Goal: Download file/media

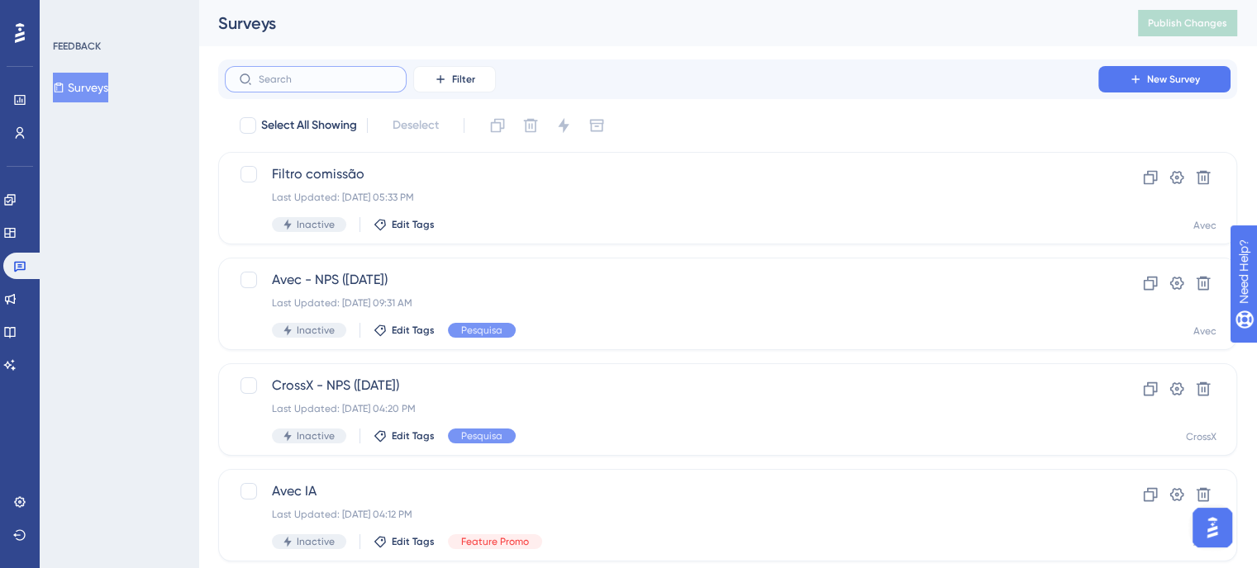
click at [305, 77] on input "text" at bounding box center [326, 80] width 134 height 12
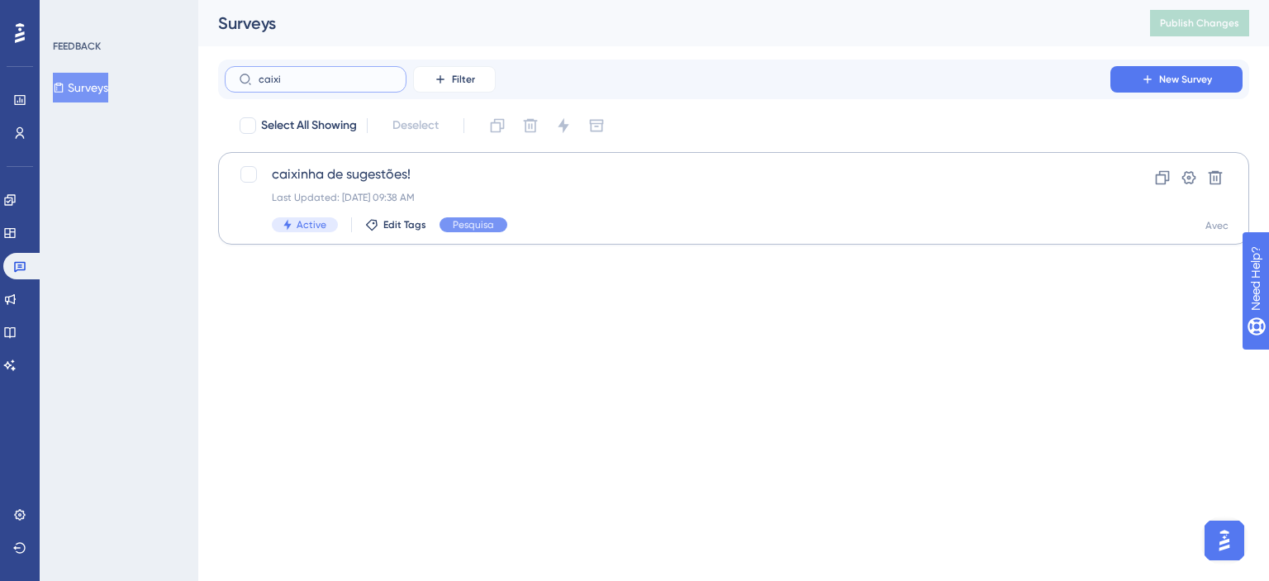
type input "caixi"
click at [530, 193] on div "Last Updated: [DATE] 09:38 AM" at bounding box center [667, 197] width 791 height 13
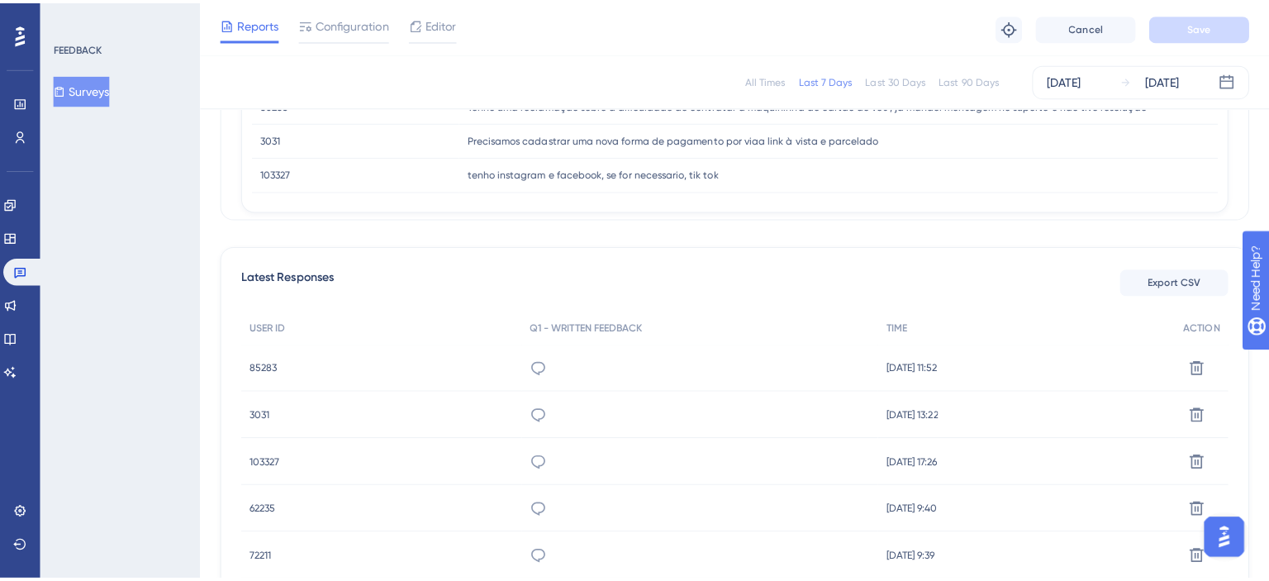
scroll to position [302, 0]
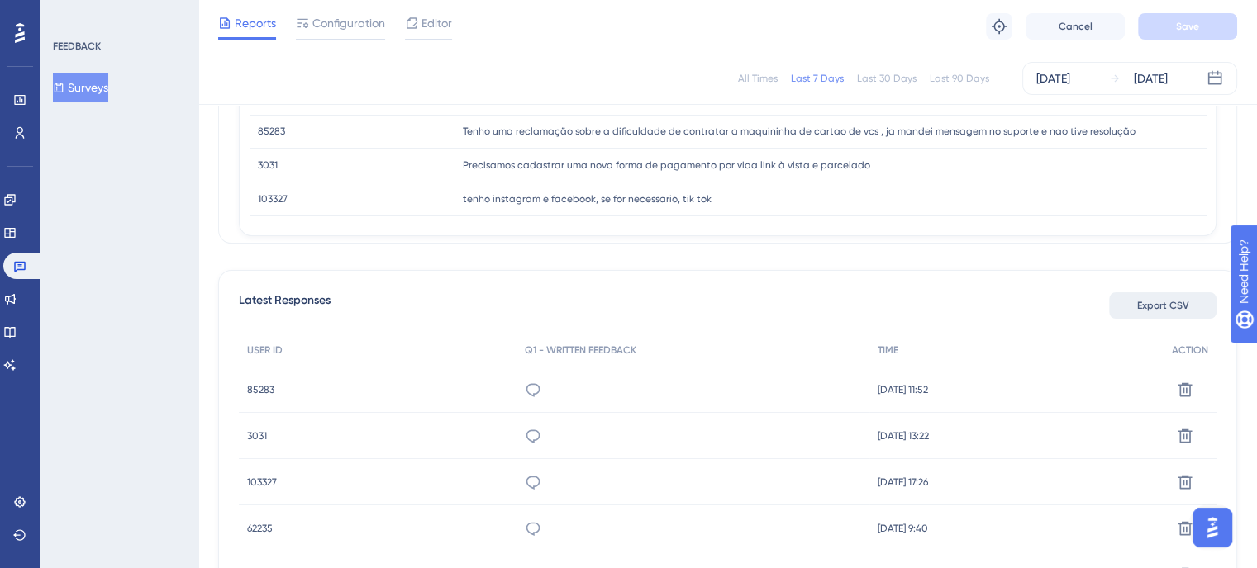
click at [1172, 305] on span "Export CSV" at bounding box center [1163, 305] width 52 height 13
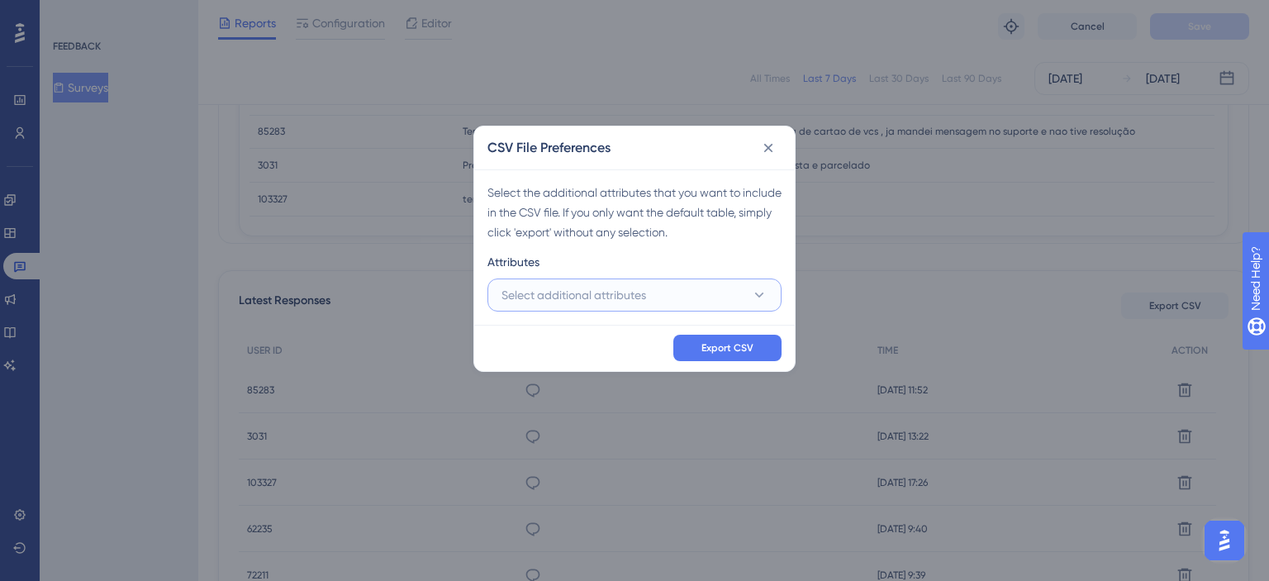
click at [668, 292] on button "Select additional attributes" at bounding box center [634, 294] width 294 height 33
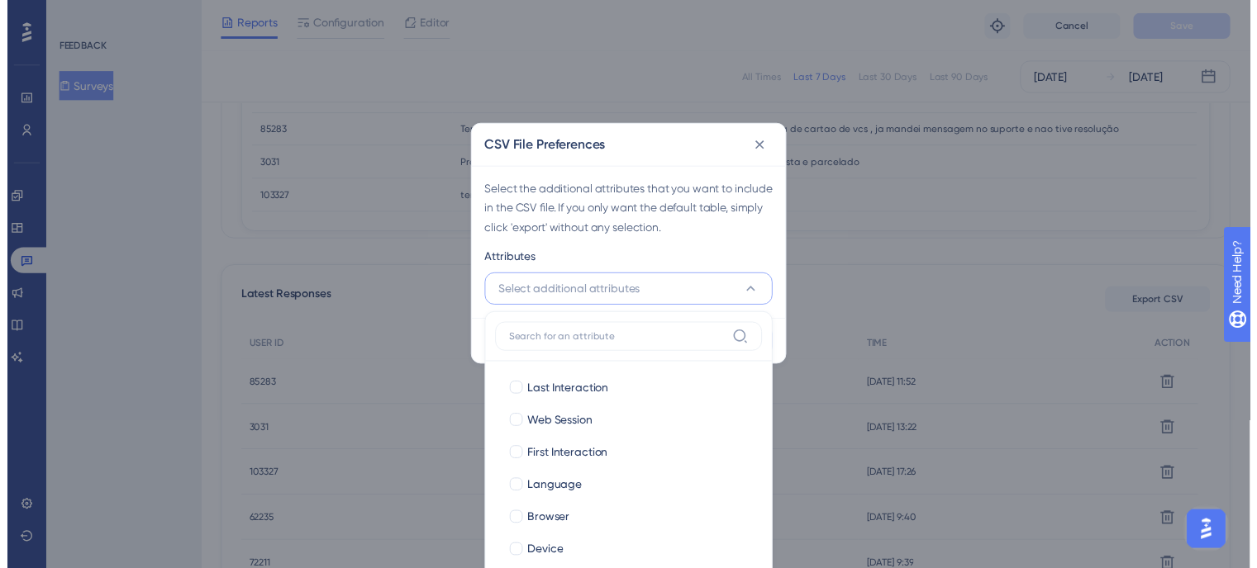
scroll to position [383, 0]
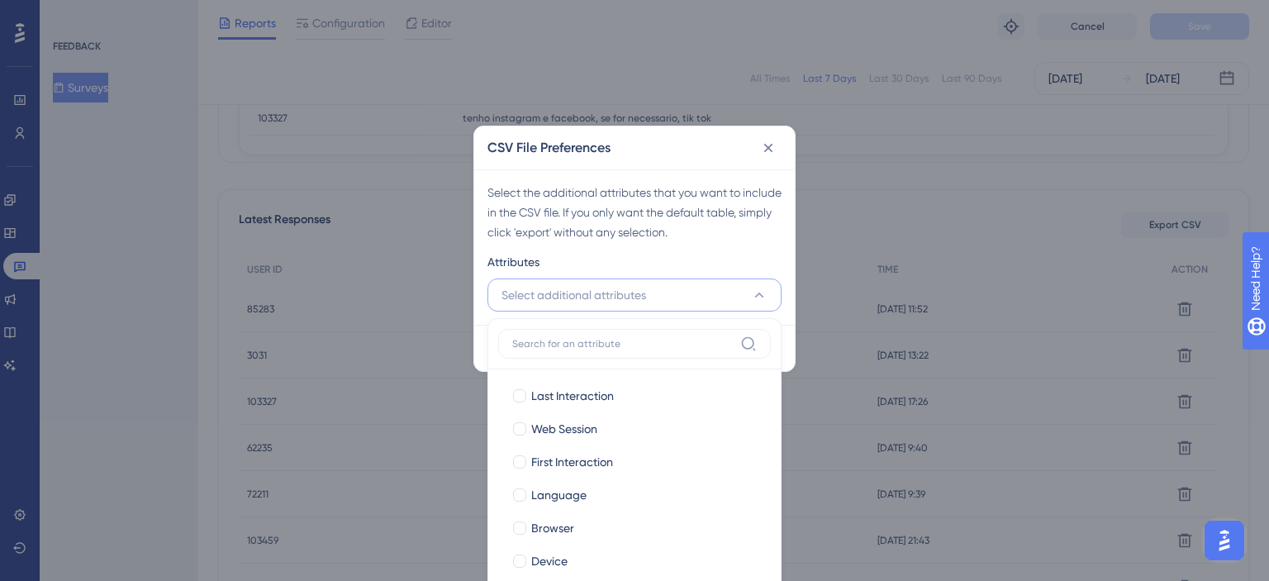
click at [673, 254] on div "Attributes" at bounding box center [634, 265] width 294 height 26
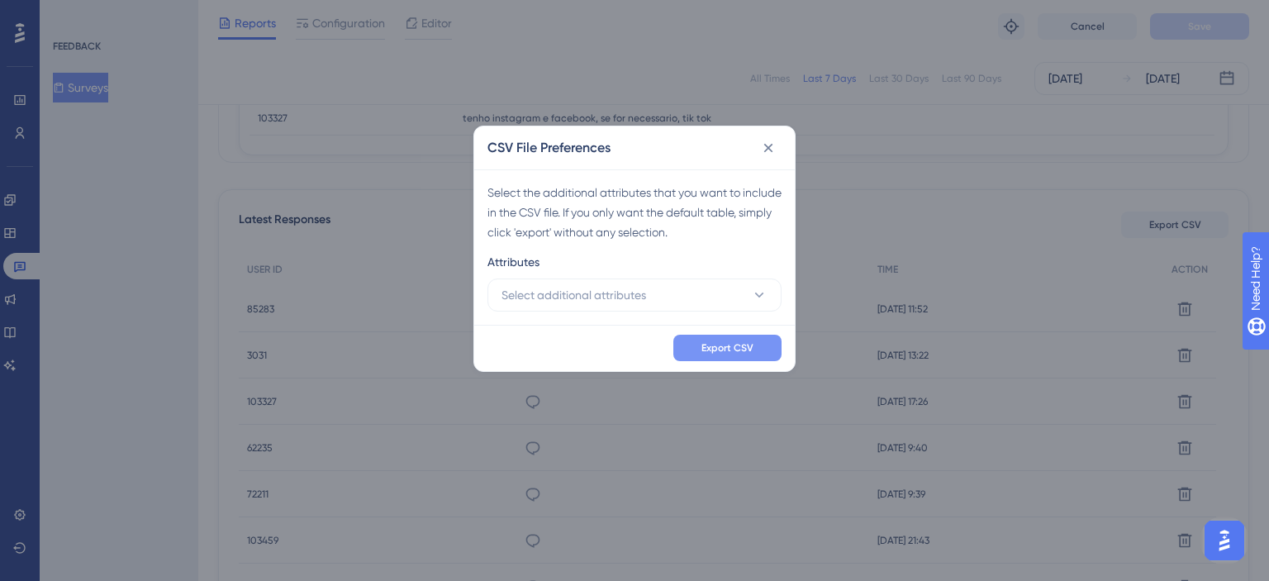
click at [715, 336] on button "Export CSV" at bounding box center [727, 348] width 108 height 26
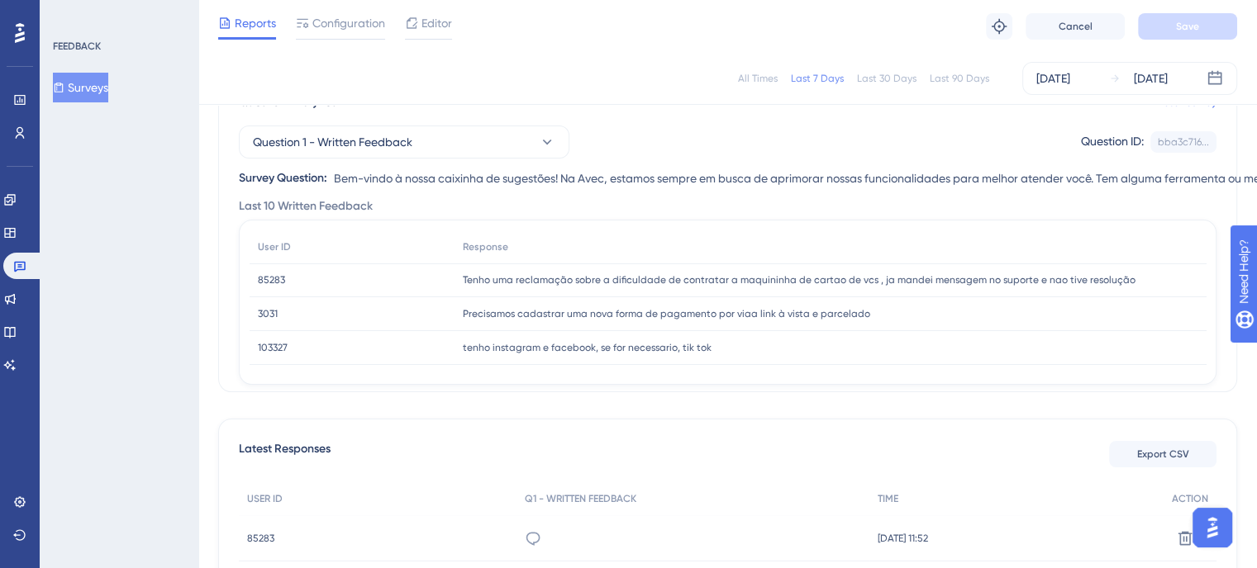
scroll to position [135, 0]
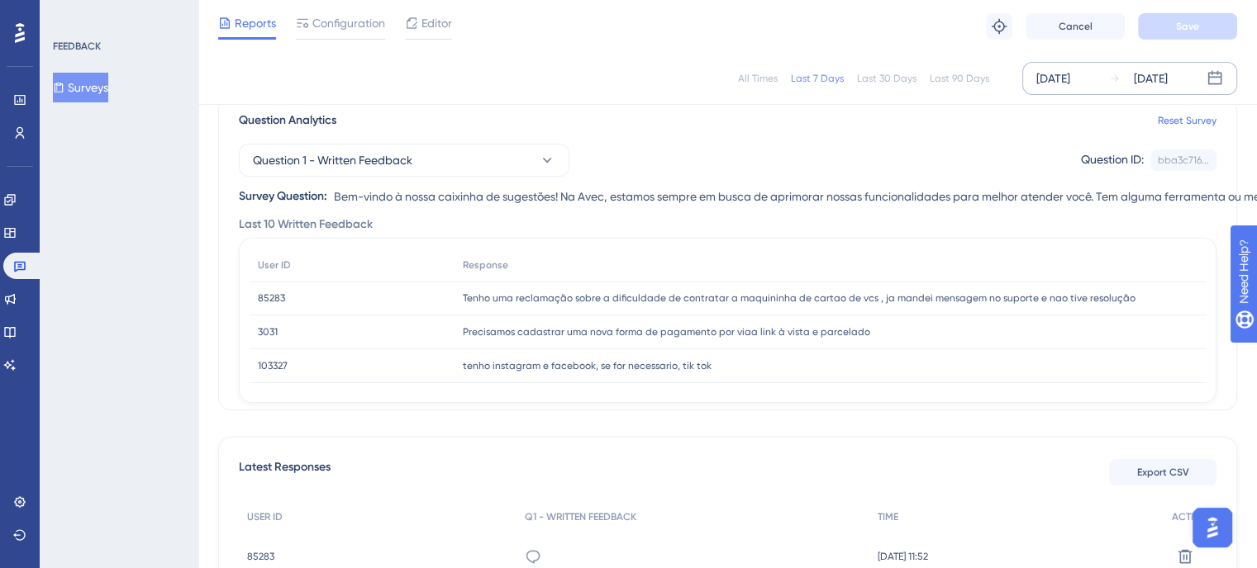
click at [1070, 77] on div "[DATE]" at bounding box center [1053, 79] width 34 height 20
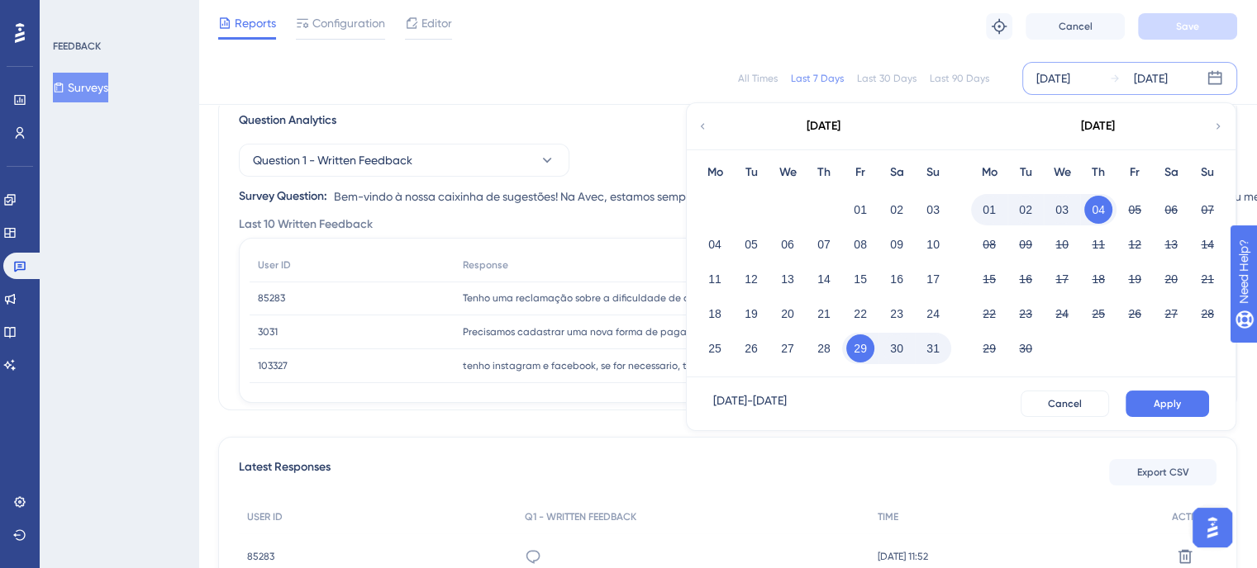
click at [712, 123] on div "[DATE]" at bounding box center [823, 126] width 273 height 46
click at [703, 124] on icon at bounding box center [703, 126] width 4 height 6
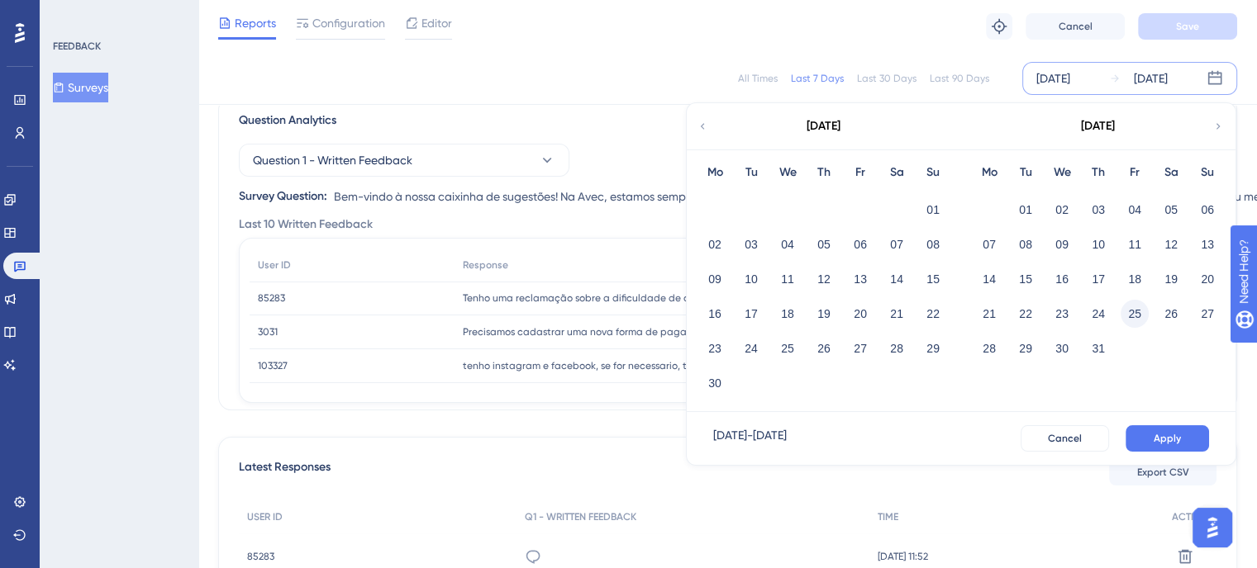
click at [1137, 305] on button "25" at bounding box center [1134, 314] width 28 height 28
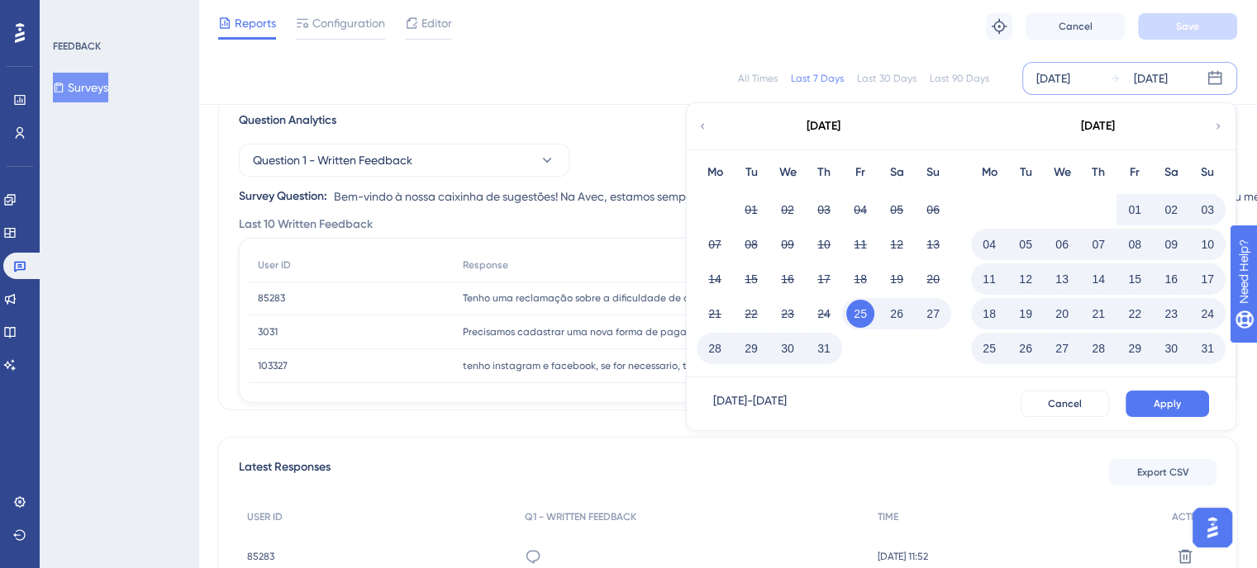
click at [1218, 121] on icon at bounding box center [1218, 126] width 12 height 15
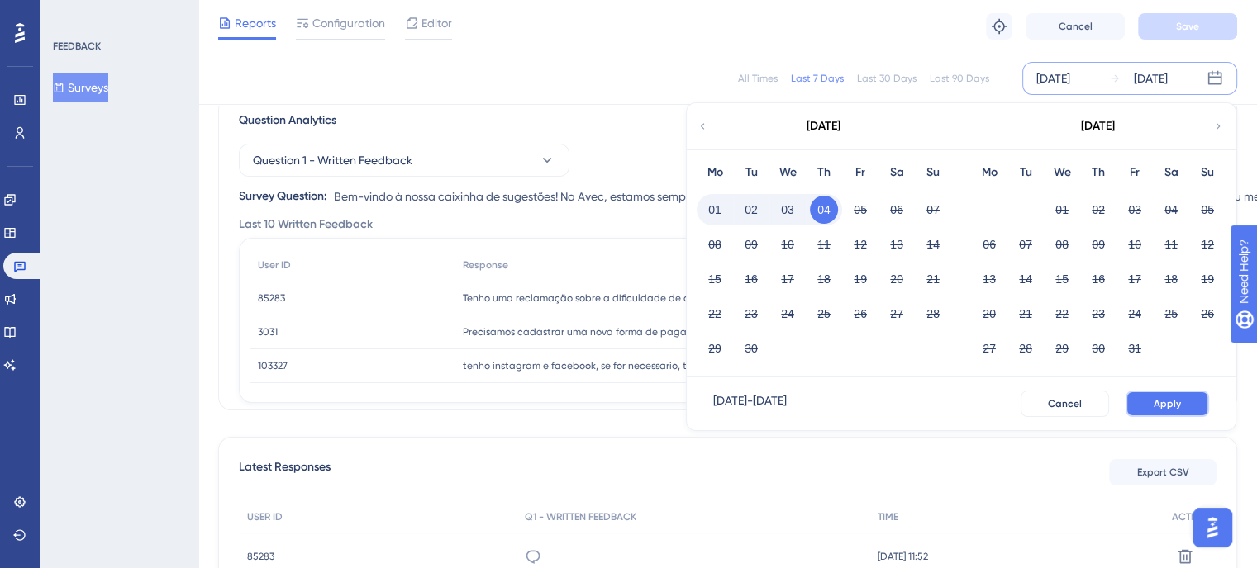
click at [1182, 404] on button "Apply" at bounding box center [1166, 404] width 83 height 26
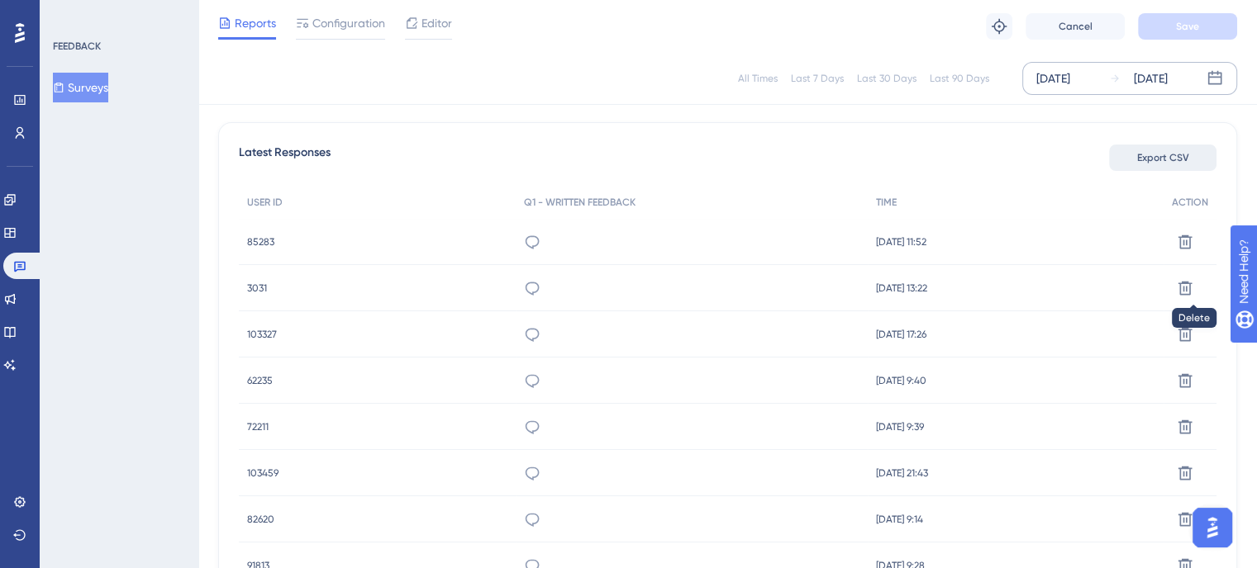
scroll to position [413, 0]
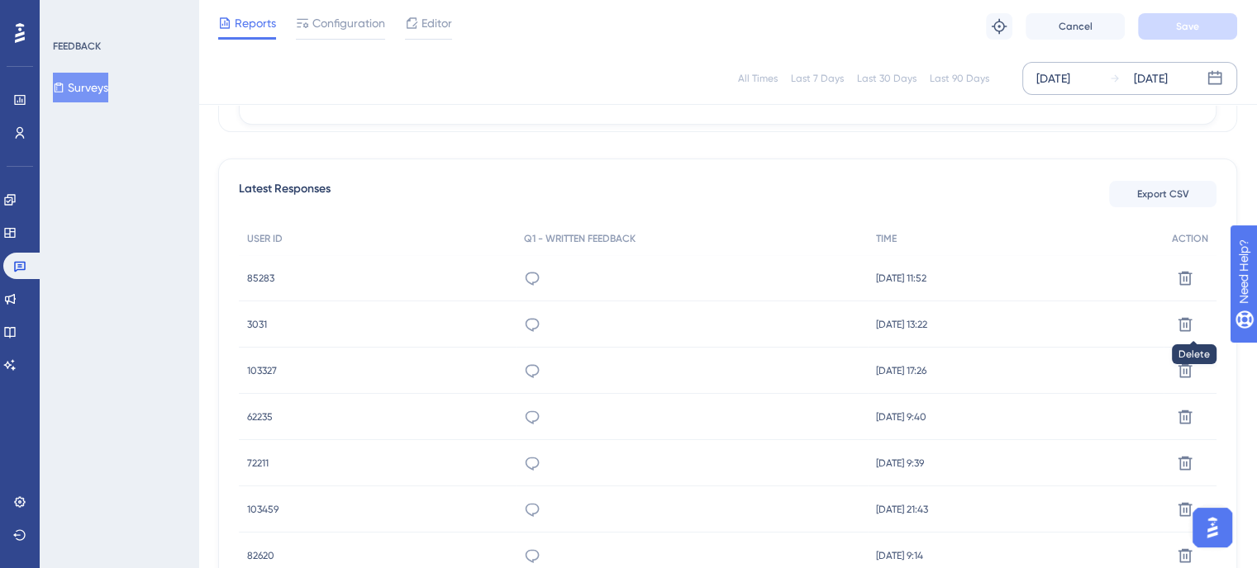
click at [1148, 183] on button "Export CSV" at bounding box center [1162, 194] width 107 height 26
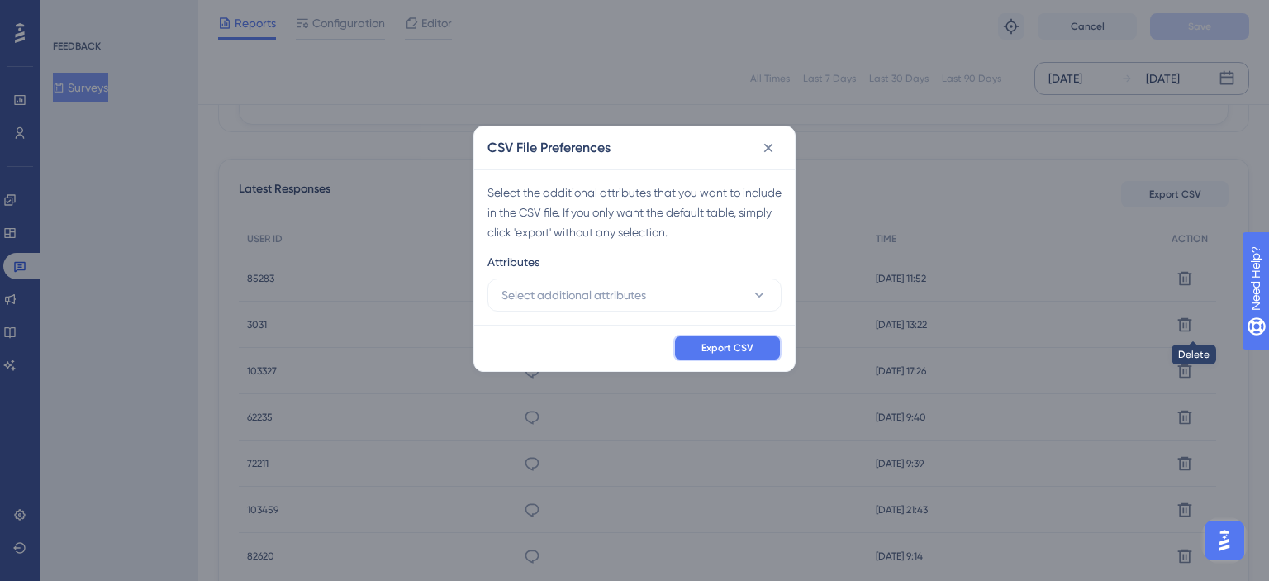
click at [742, 353] on span "Export CSV" at bounding box center [727, 347] width 52 height 13
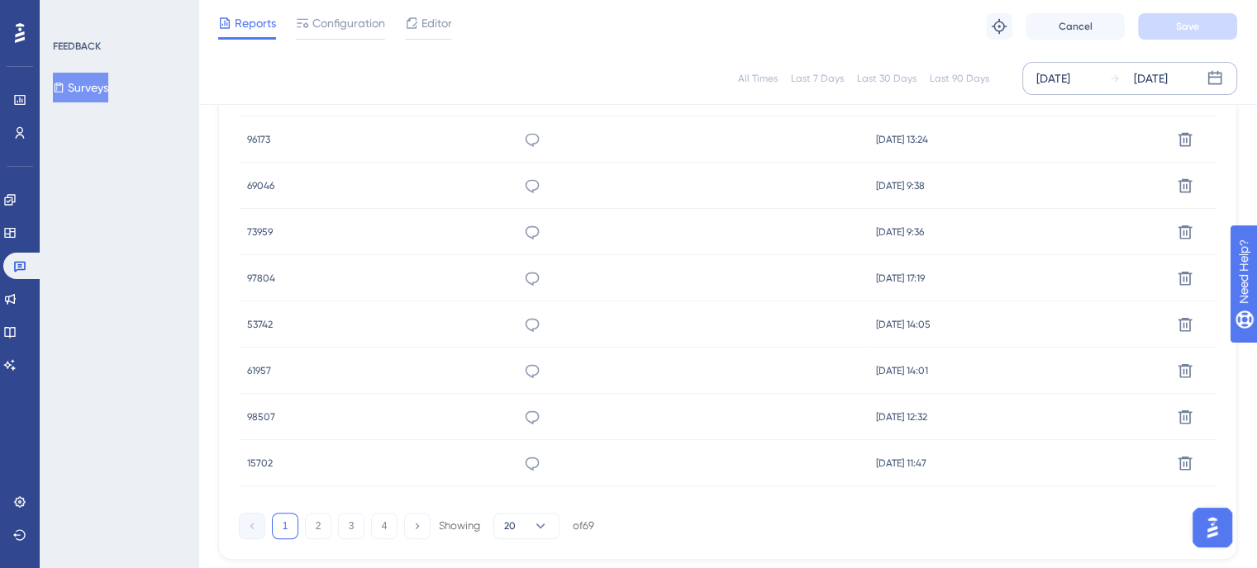
scroll to position [853, 0]
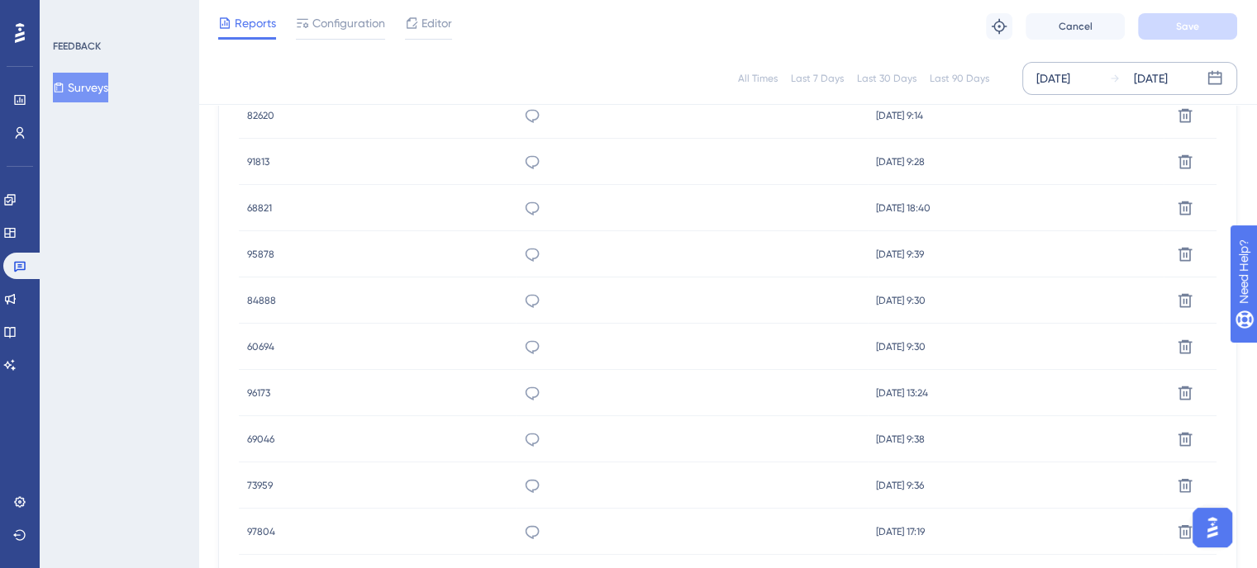
click at [1046, 91] on div "[DATE] [DATE]" at bounding box center [1129, 78] width 215 height 33
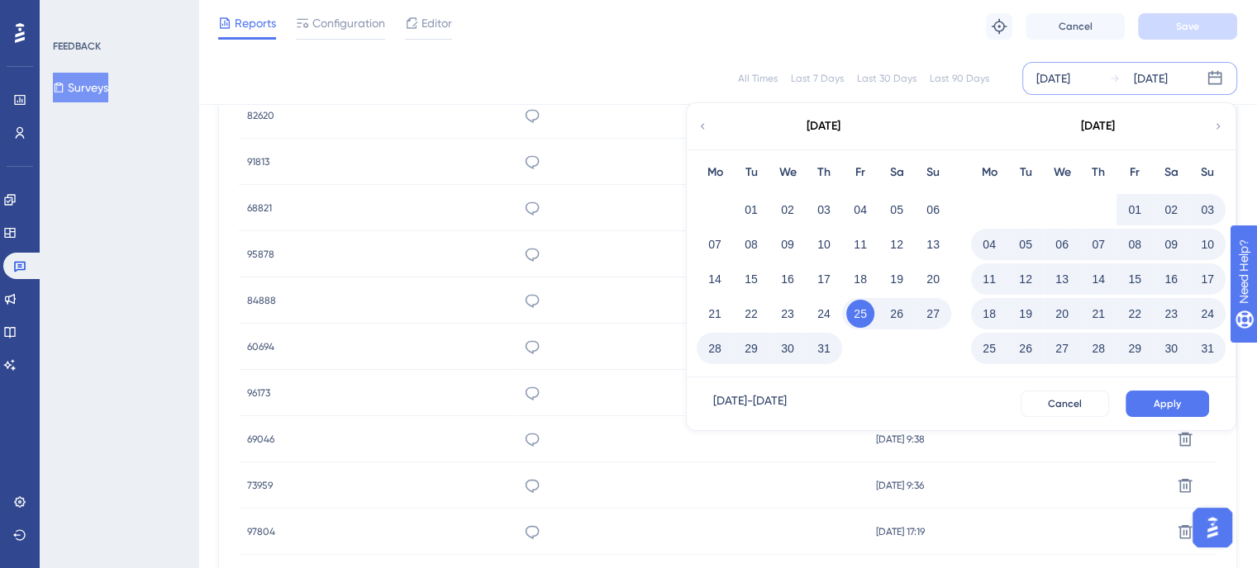
click at [696, 126] on icon at bounding box center [702, 126] width 12 height 15
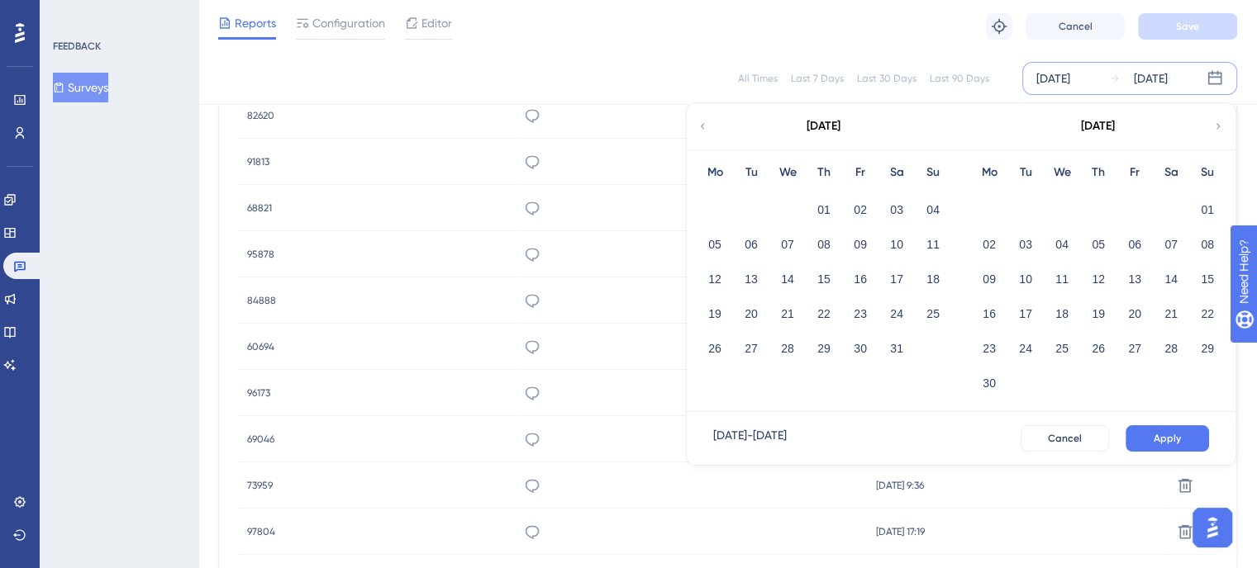
click at [696, 126] on icon at bounding box center [702, 126] width 12 height 15
click at [997, 349] on button "28" at bounding box center [989, 349] width 28 height 28
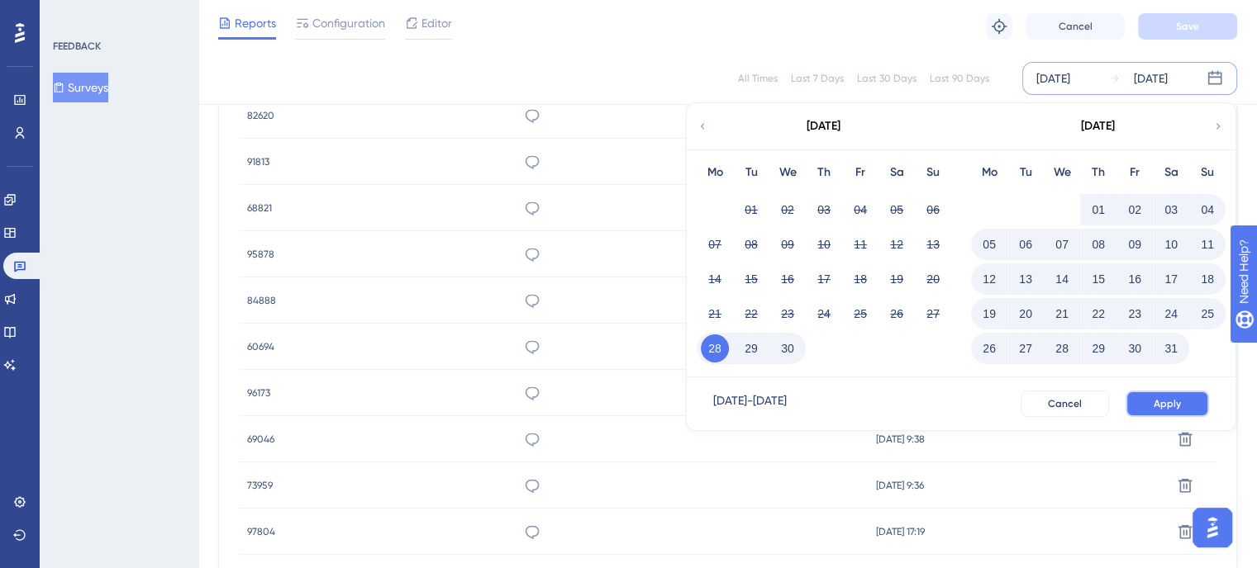
click at [1157, 403] on span "Apply" at bounding box center [1166, 403] width 27 height 13
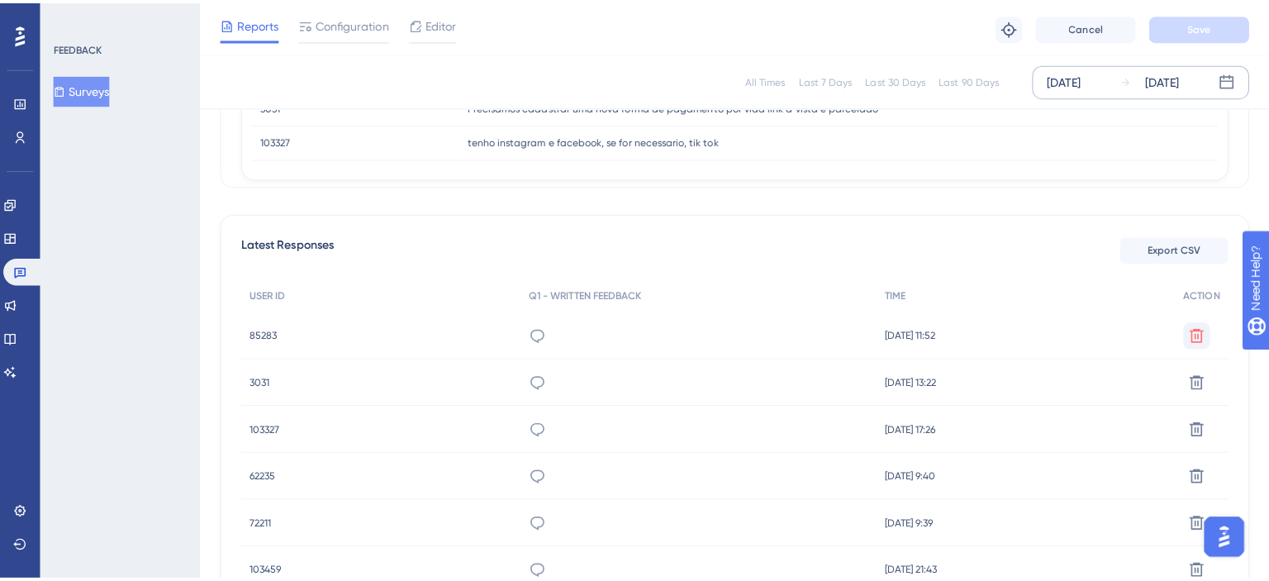
scroll to position [275, 0]
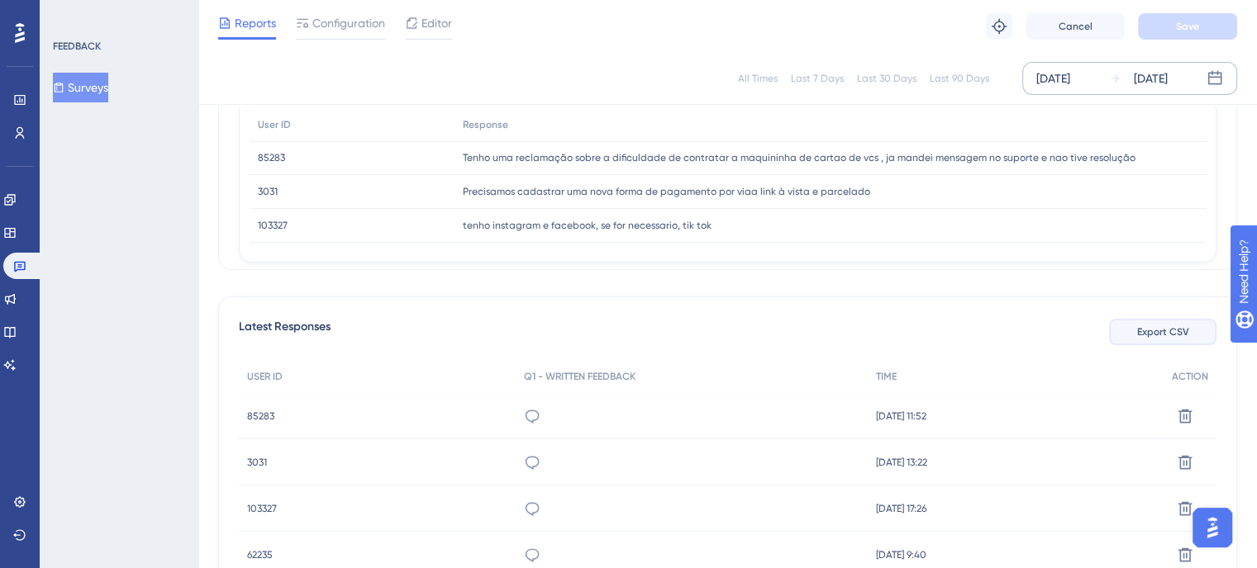
click at [1171, 333] on span "Export CSV" at bounding box center [1163, 332] width 52 height 13
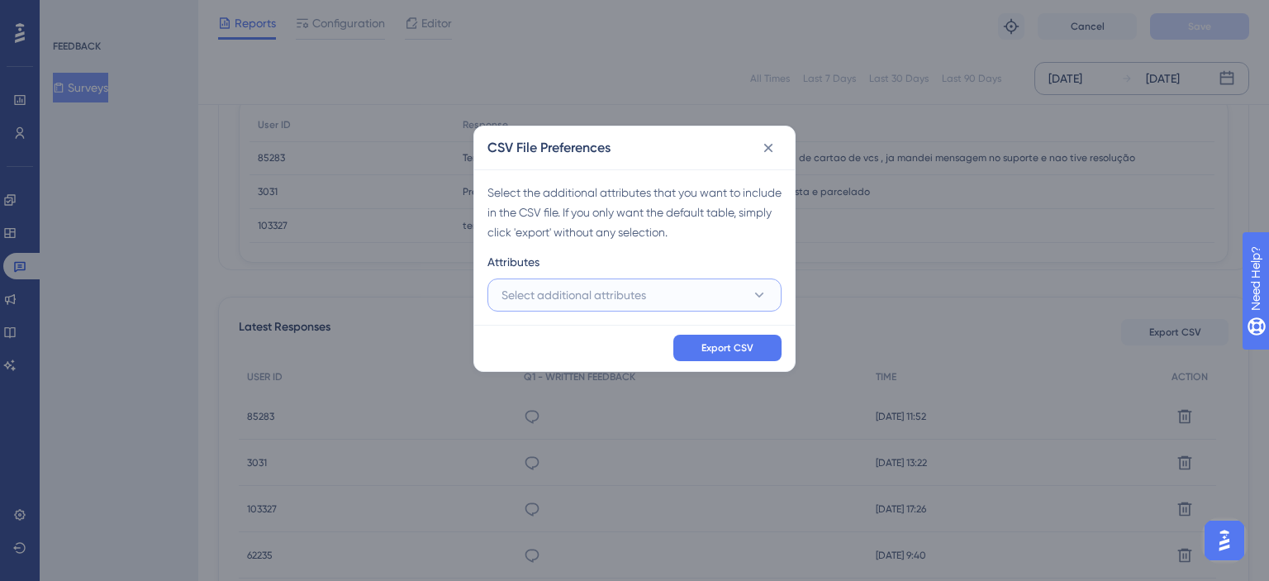
click at [614, 303] on span "Select additional attributes" at bounding box center [573, 295] width 145 height 20
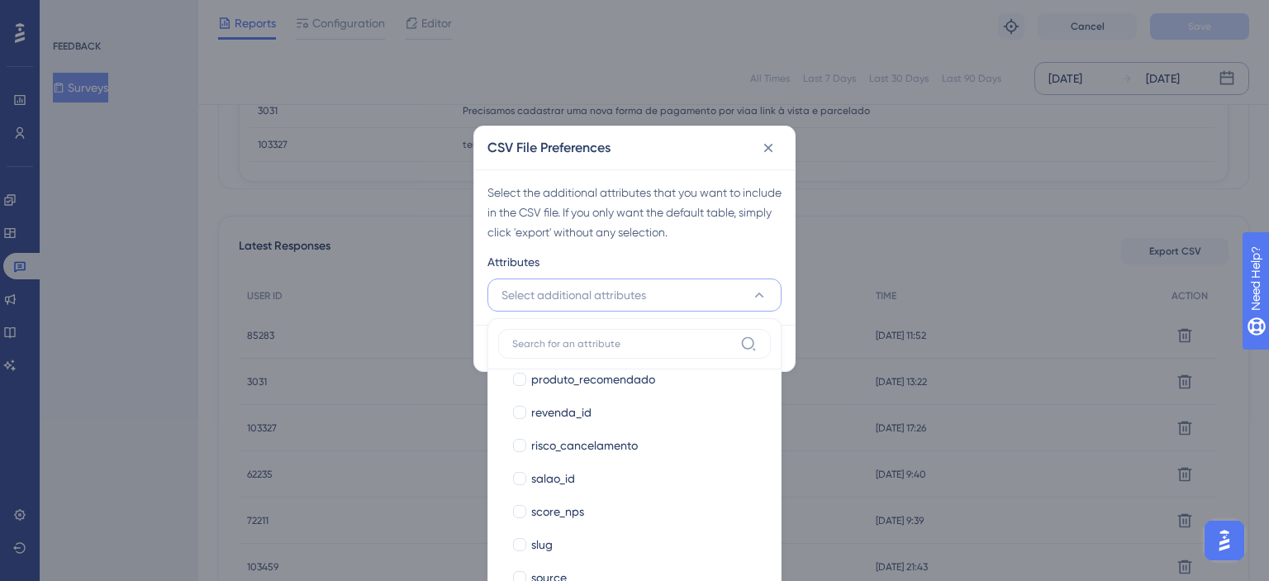
scroll to position [1487, 0]
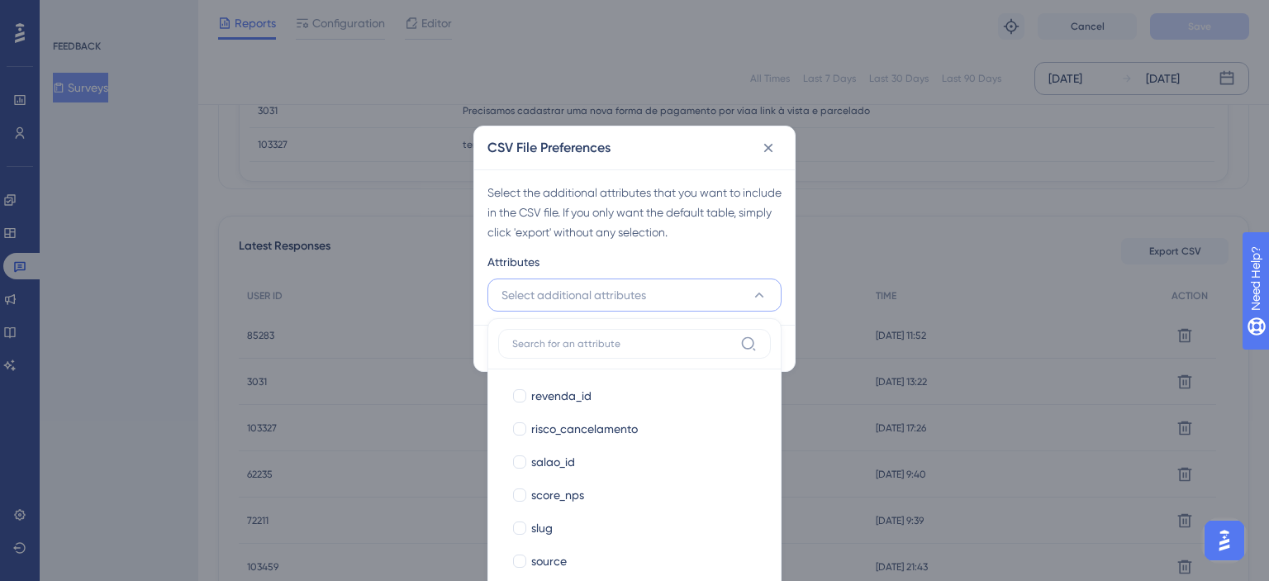
click at [591, 473] on label "salao_id salao_id" at bounding box center [634, 461] width 273 height 33
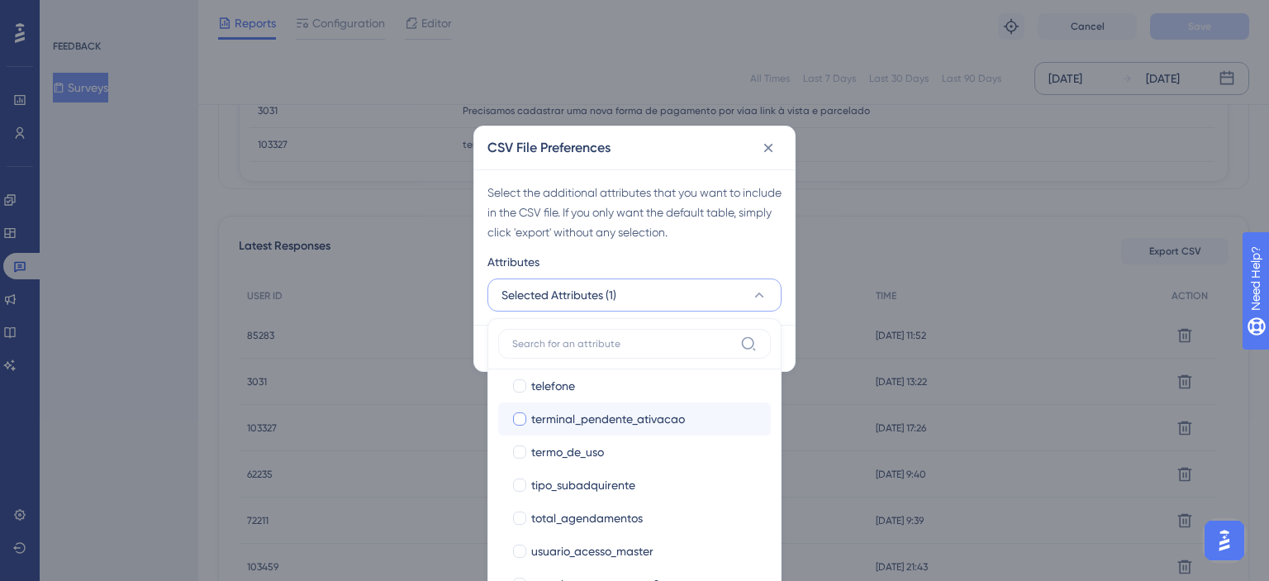
scroll to position [1831, 0]
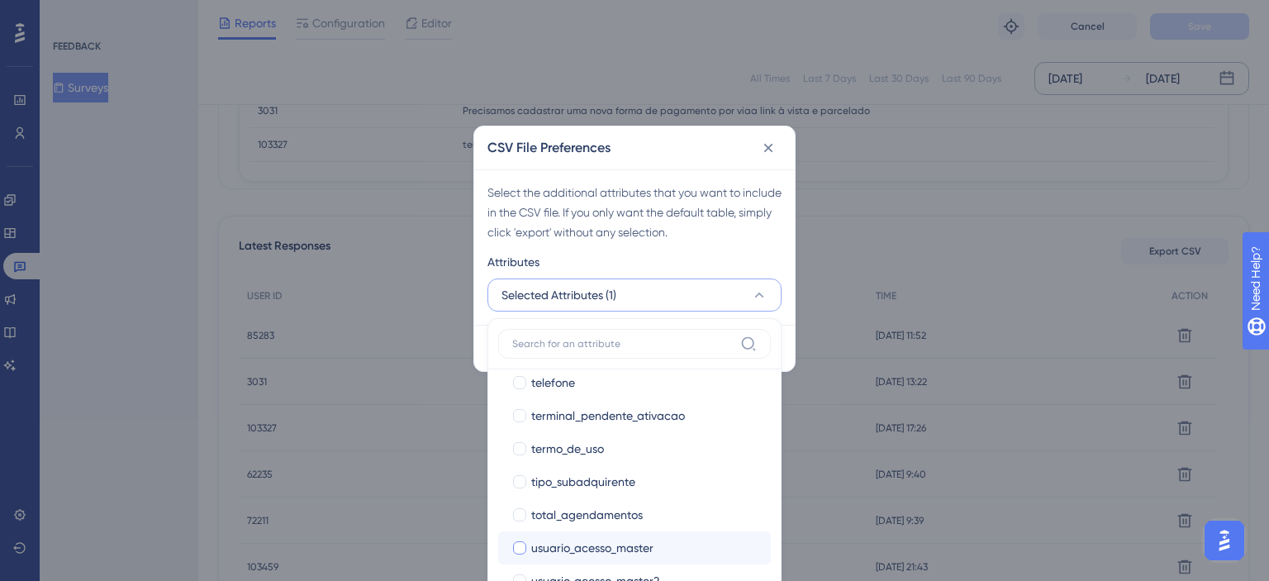
click at [624, 531] on label "usuario_acesso_master usuario_acesso_master" at bounding box center [634, 547] width 273 height 33
checkbox input "true"
checkbox input "false"
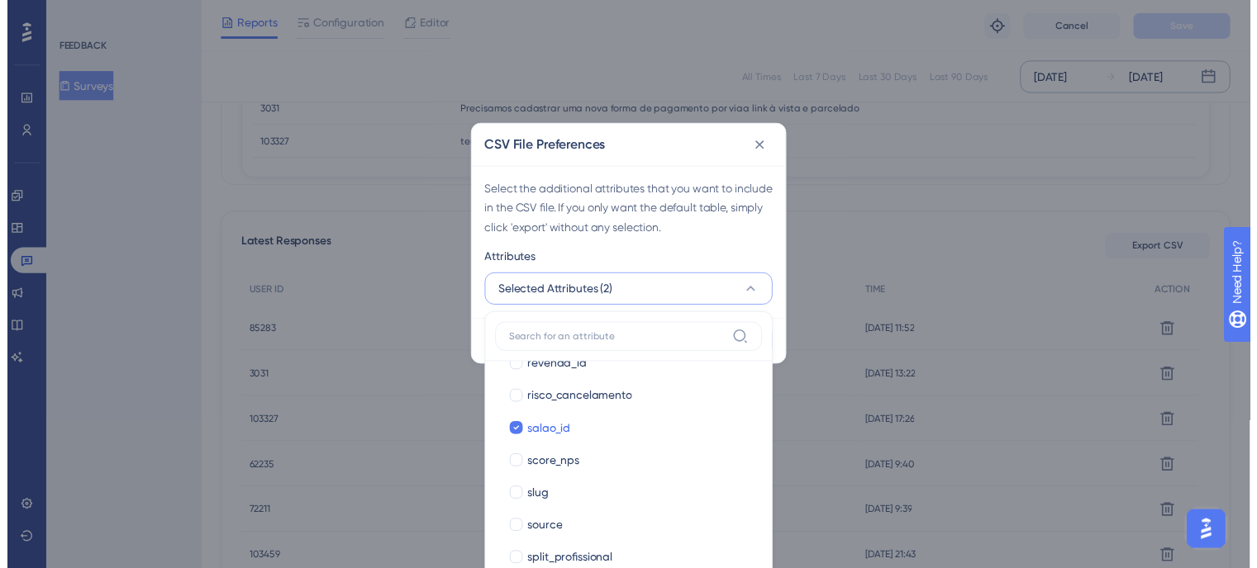
scroll to position [1570, 0]
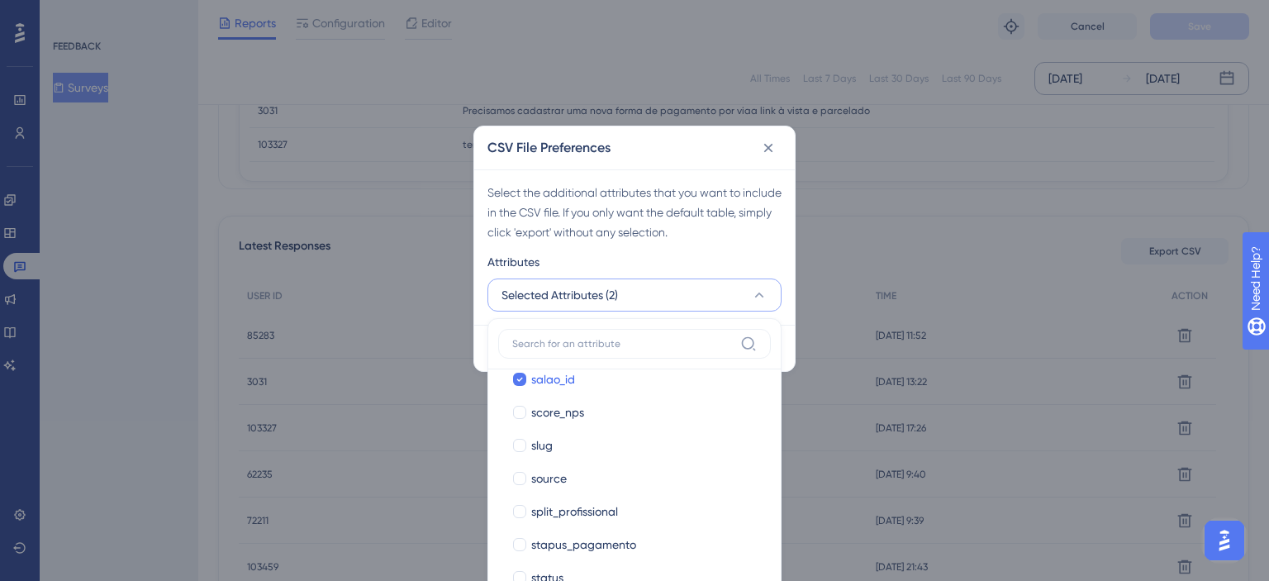
click at [725, 235] on div "Select the additional attributes that you want to include in the CSV file. If y…" at bounding box center [634, 212] width 294 height 59
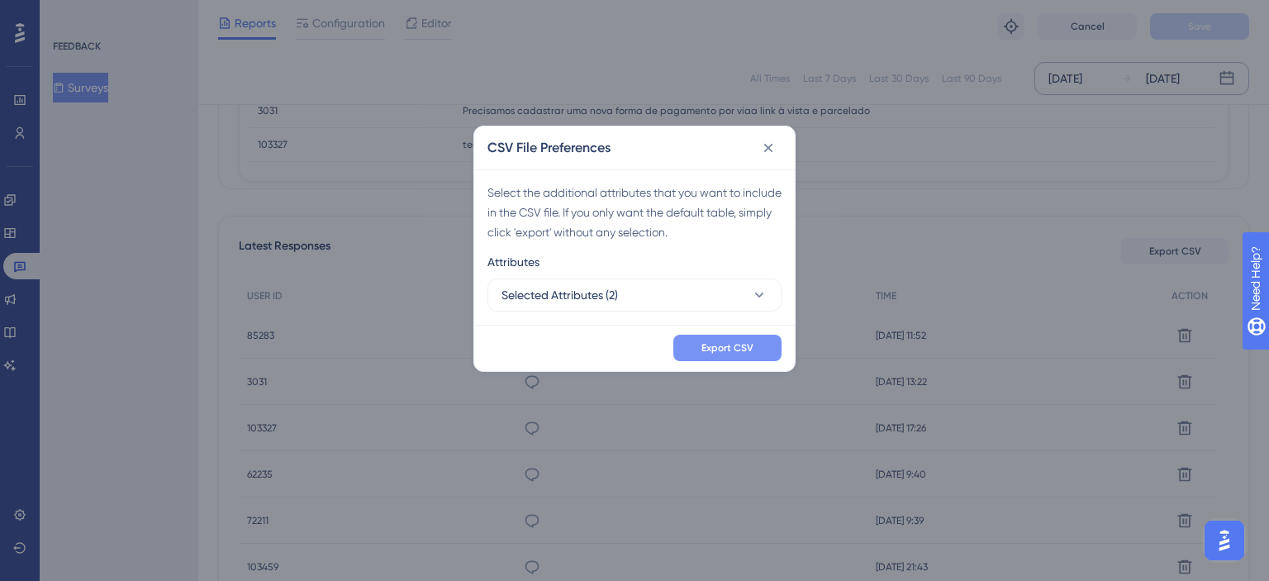
click at [722, 352] on span "Export CSV" at bounding box center [727, 347] width 52 height 13
